Goal: Task Accomplishment & Management: Complete application form

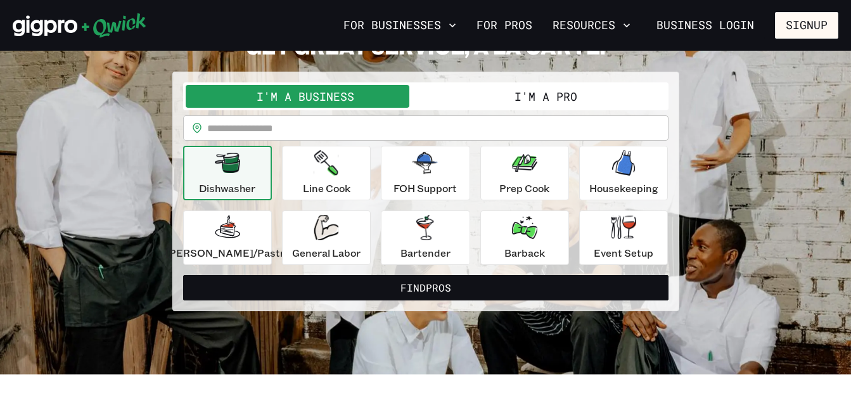
click at [583, 92] on button "I'm a Pro" at bounding box center [546, 96] width 240 height 23
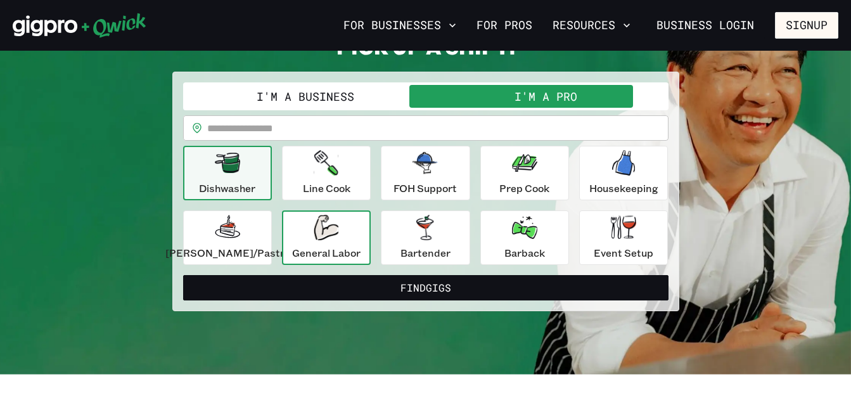
click at [368, 252] on button "General Labor" at bounding box center [326, 237] width 89 height 55
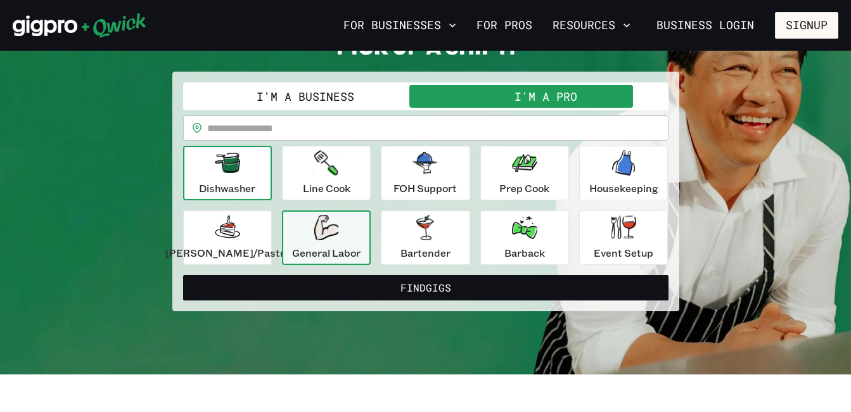
click at [272, 167] on button "Dishwasher" at bounding box center [227, 173] width 89 height 55
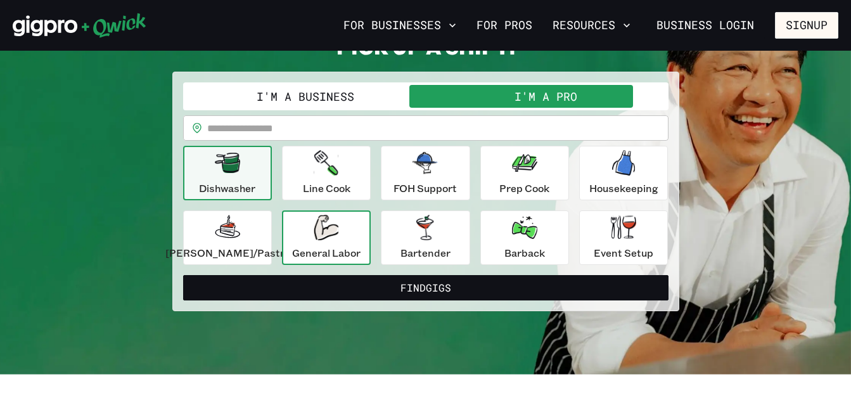
click at [350, 246] on p "General Labor" at bounding box center [326, 252] width 68 height 15
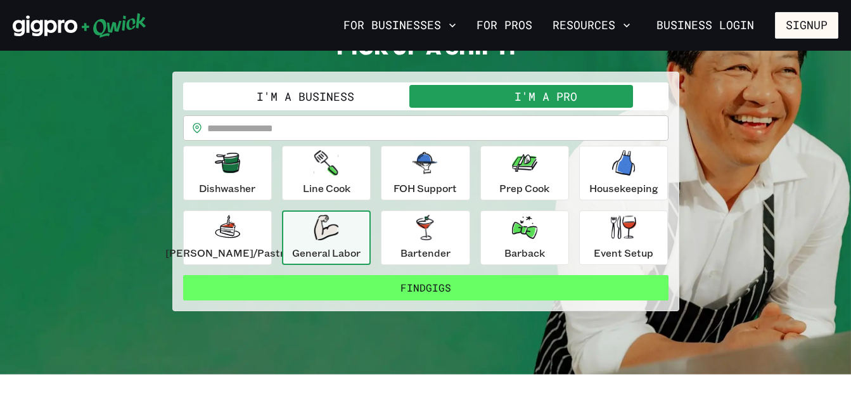
click at [387, 282] on button "Find Gigs" at bounding box center [426, 287] width 486 height 25
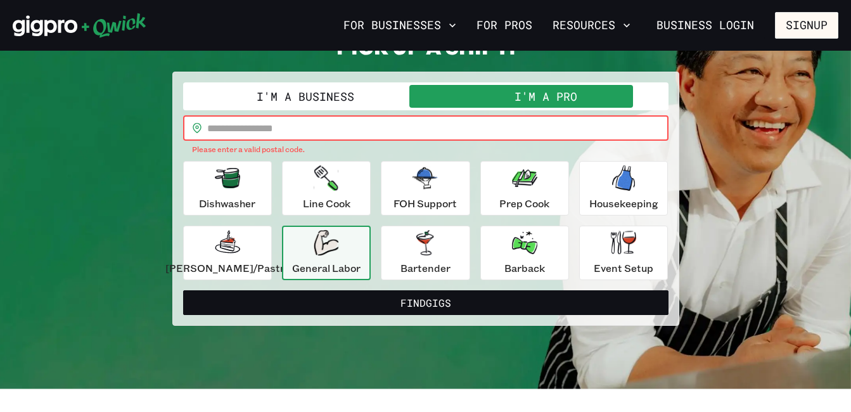
click at [600, 133] on input "text" at bounding box center [437, 127] width 461 height 25
type input "*****"
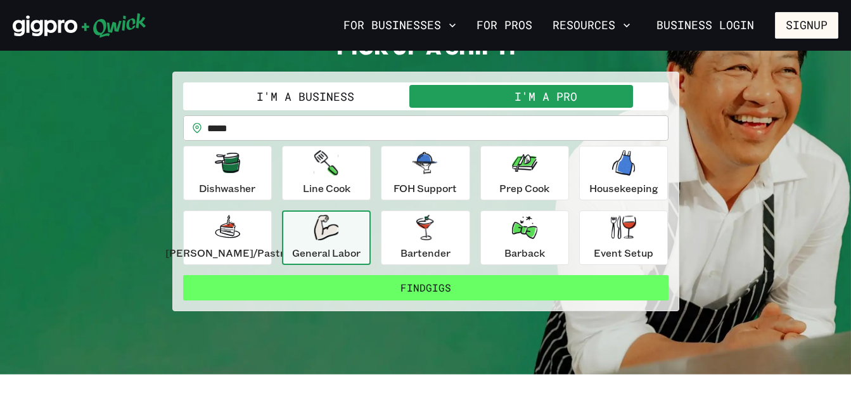
click at [425, 283] on button "Find Gigs" at bounding box center [426, 287] width 486 height 25
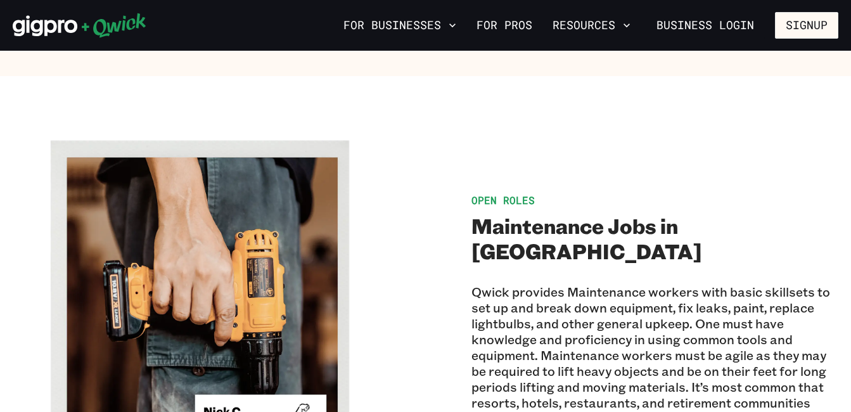
scroll to position [790, 0]
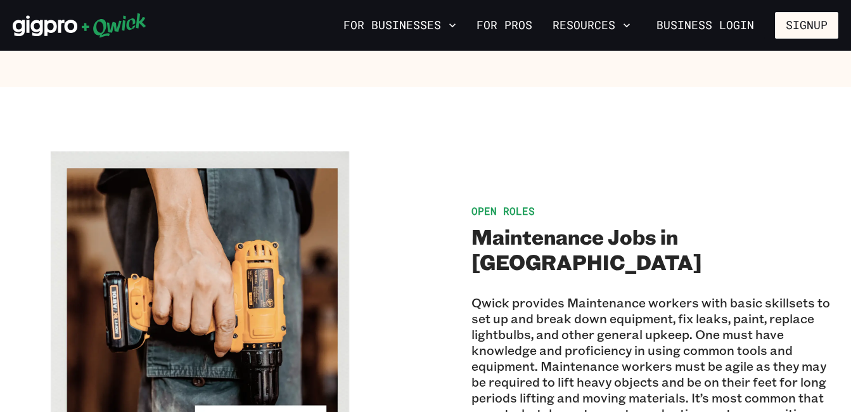
click at [494, 204] on span "Open Roles" at bounding box center [503, 210] width 63 height 13
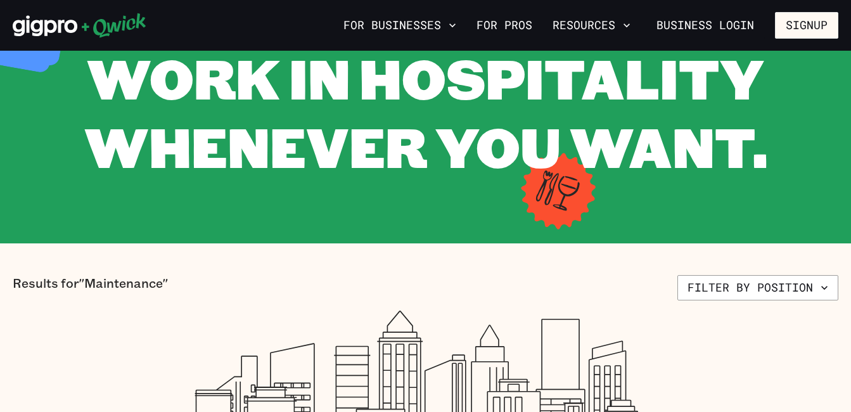
scroll to position [0, 0]
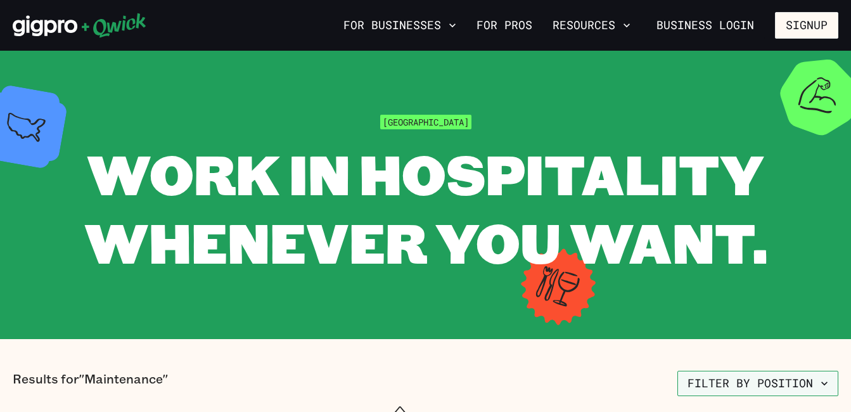
click at [825, 380] on icon "button" at bounding box center [824, 383] width 13 height 13
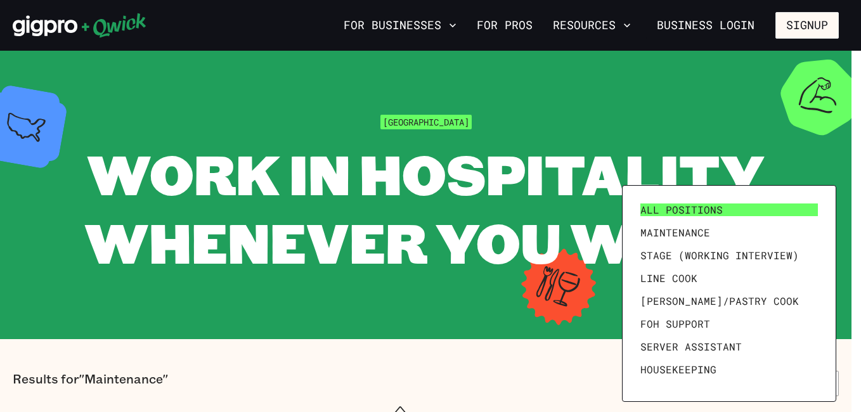
click at [716, 206] on span "All Positions" at bounding box center [681, 209] width 82 height 13
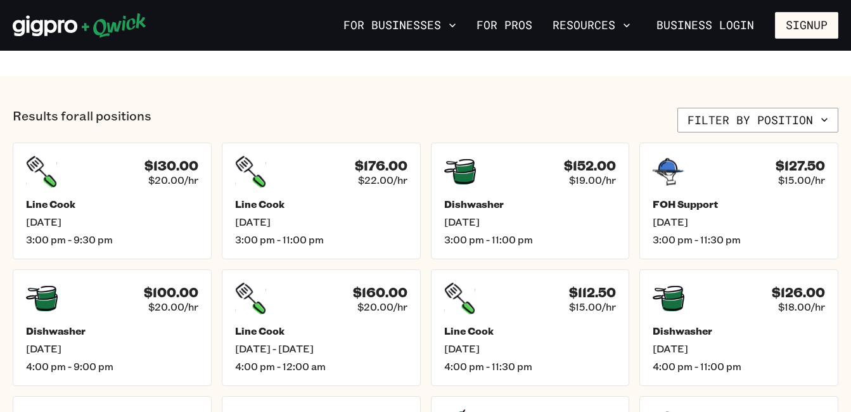
scroll to position [462, 0]
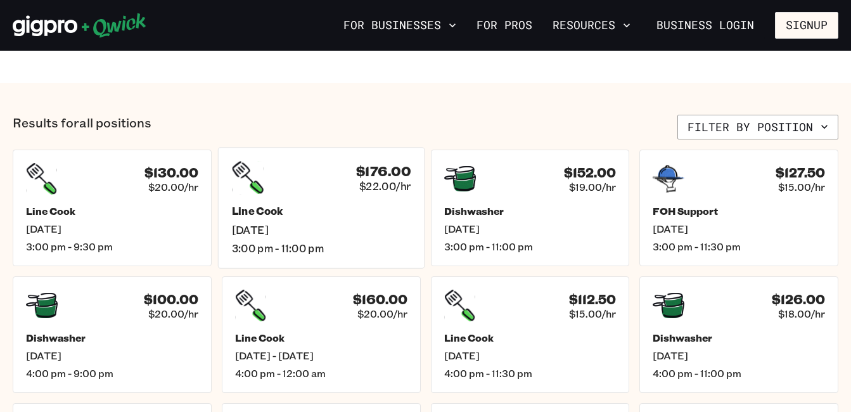
click at [338, 202] on div "$176.00 $22.00/hr Line Cook [DATE] 3:00 pm - 11:00 pm" at bounding box center [320, 208] width 207 height 121
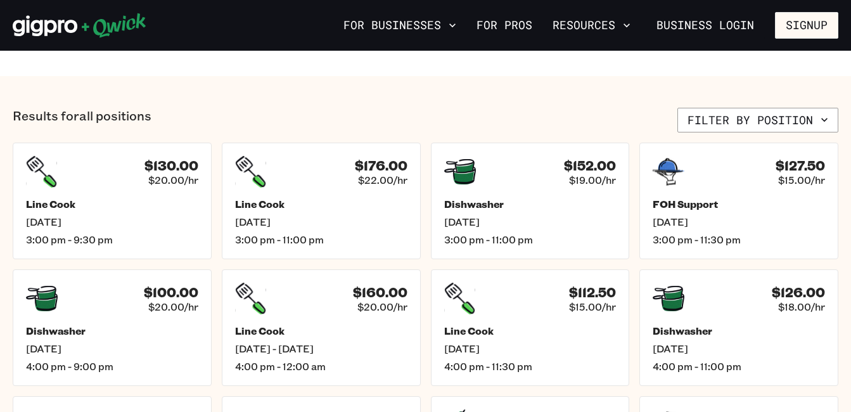
scroll to position [465, 0]
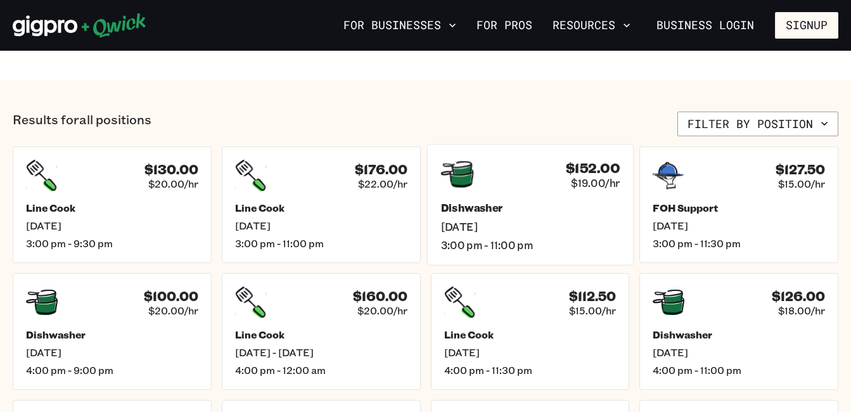
click at [553, 213] on h5 "Dishwasher" at bounding box center [530, 208] width 179 height 13
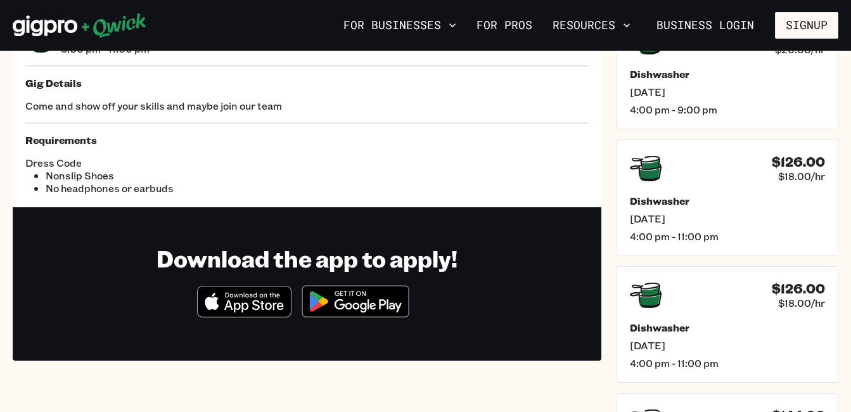
scroll to position [101, 0]
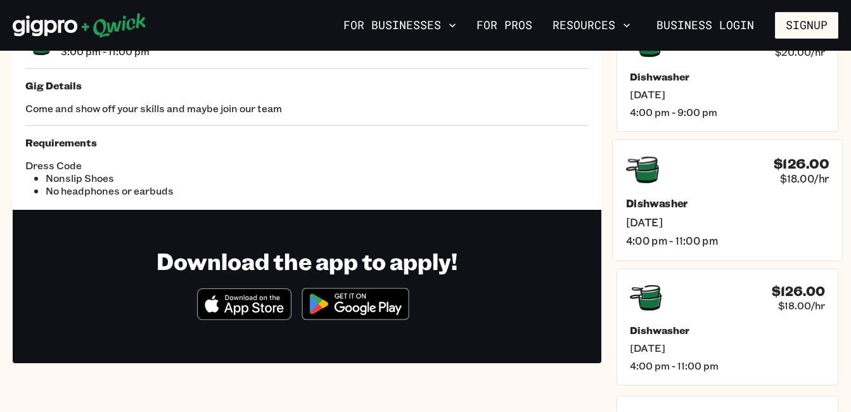
click at [778, 189] on div "$126.00 $18.00/hr Dishwasher [DATE] 4:00 pm - 11:00 pm" at bounding box center [727, 199] width 231 height 121
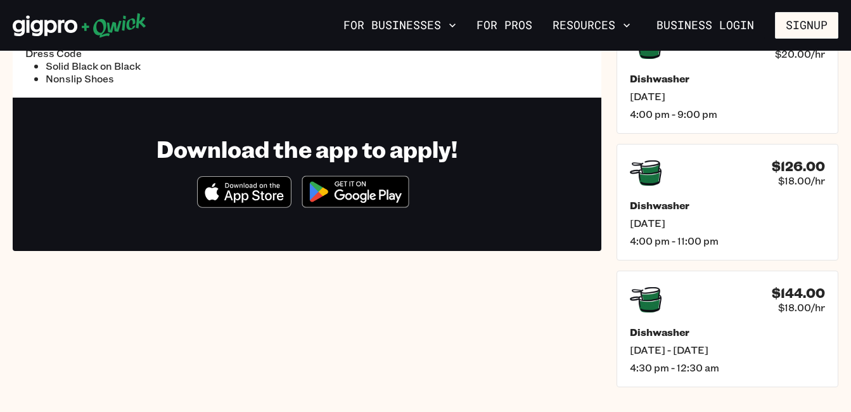
scroll to position [168, 0]
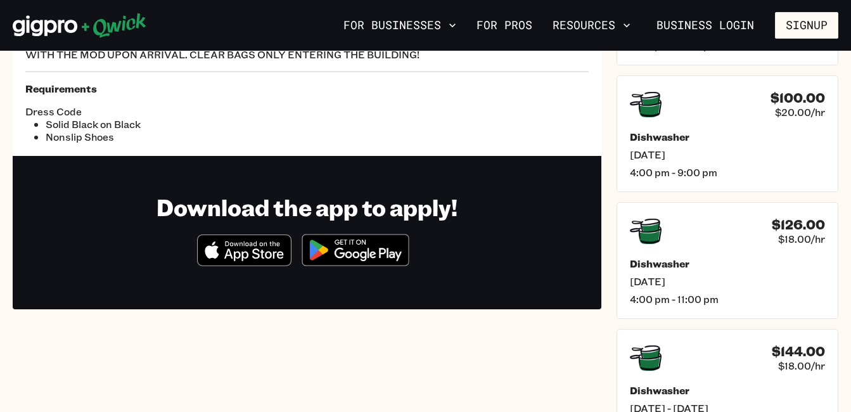
click at [375, 261] on img at bounding box center [355, 250] width 123 height 48
